Goal: Task Accomplishment & Management: Complete application form

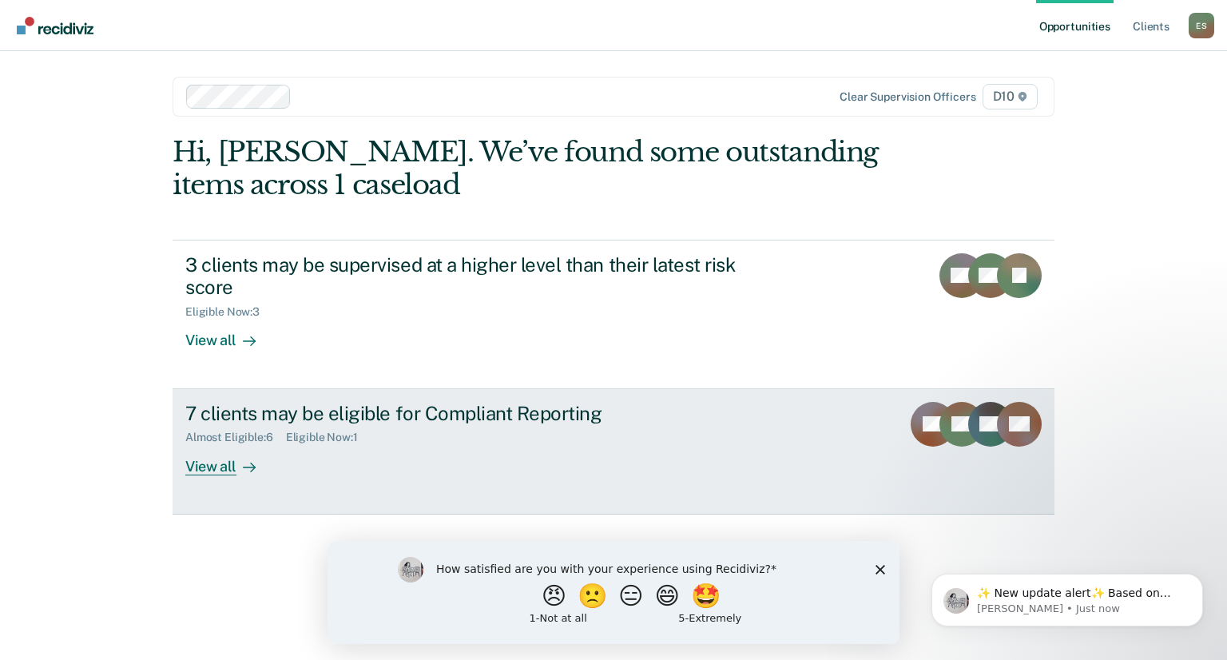
click at [409, 419] on div "7 clients may be eligible for Compliant Reporting" at bounding box center [465, 413] width 561 height 23
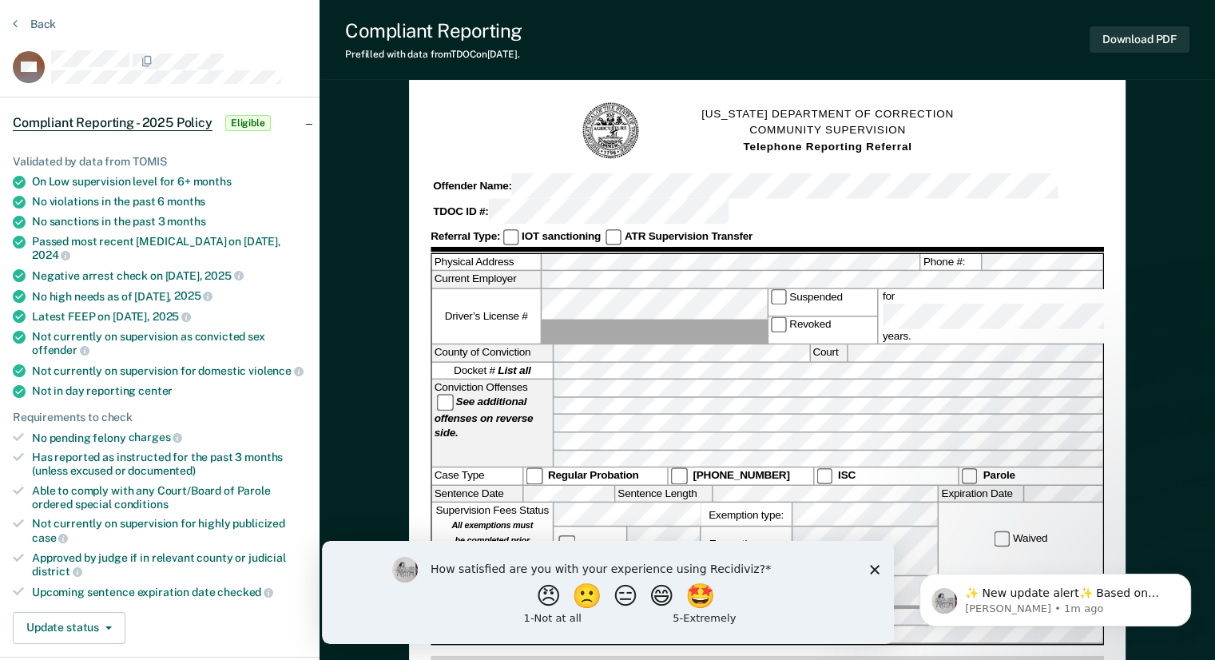
scroll to position [80, 0]
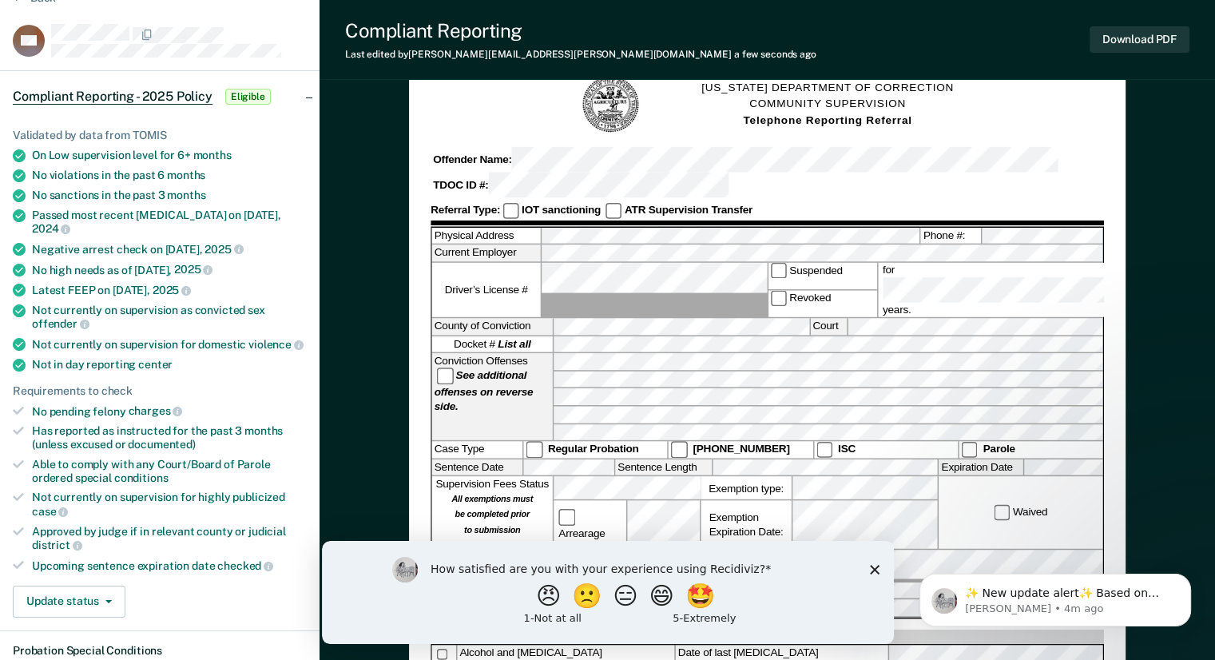
click at [877, 571] on icon "Close survey" at bounding box center [874, 569] width 10 height 10
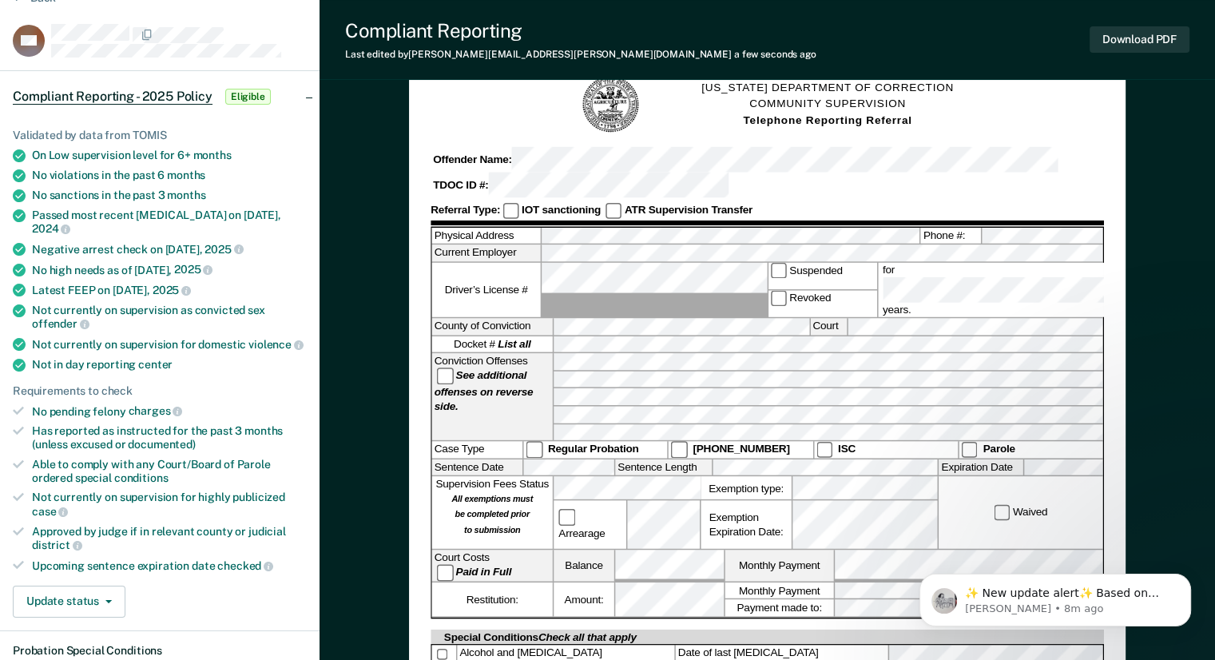
scroll to position [0, 0]
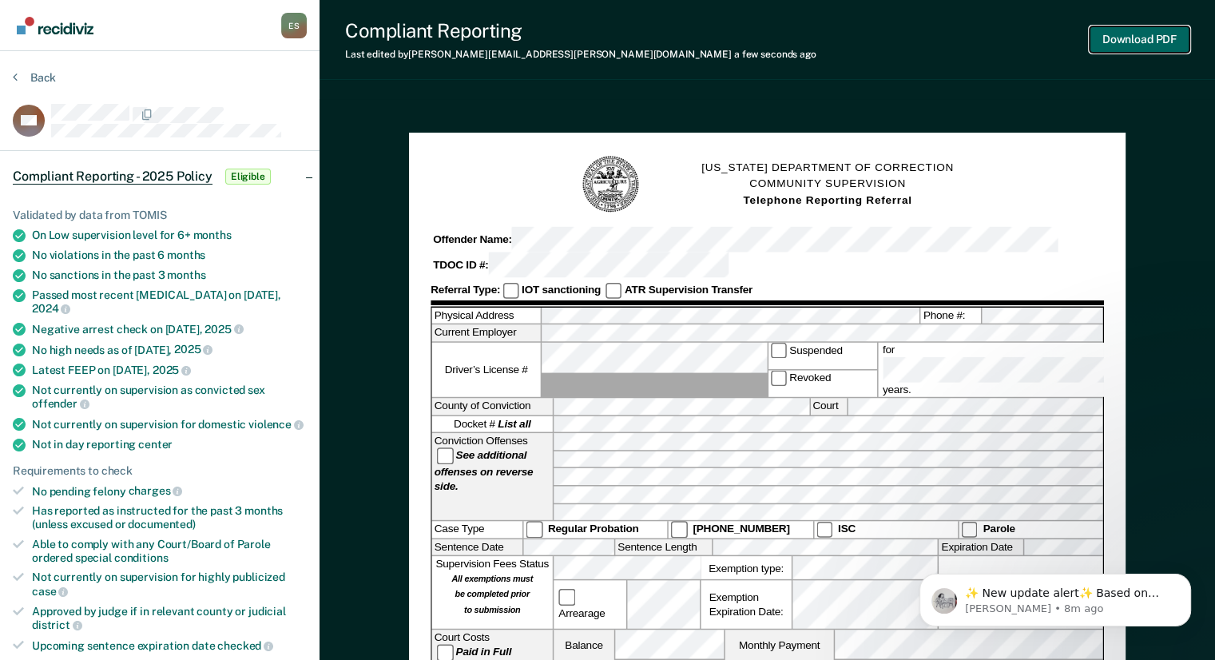
click at [1141, 36] on button "Download PDF" at bounding box center [1139, 39] width 100 height 26
